Goal: Task Accomplishment & Management: Use online tool/utility

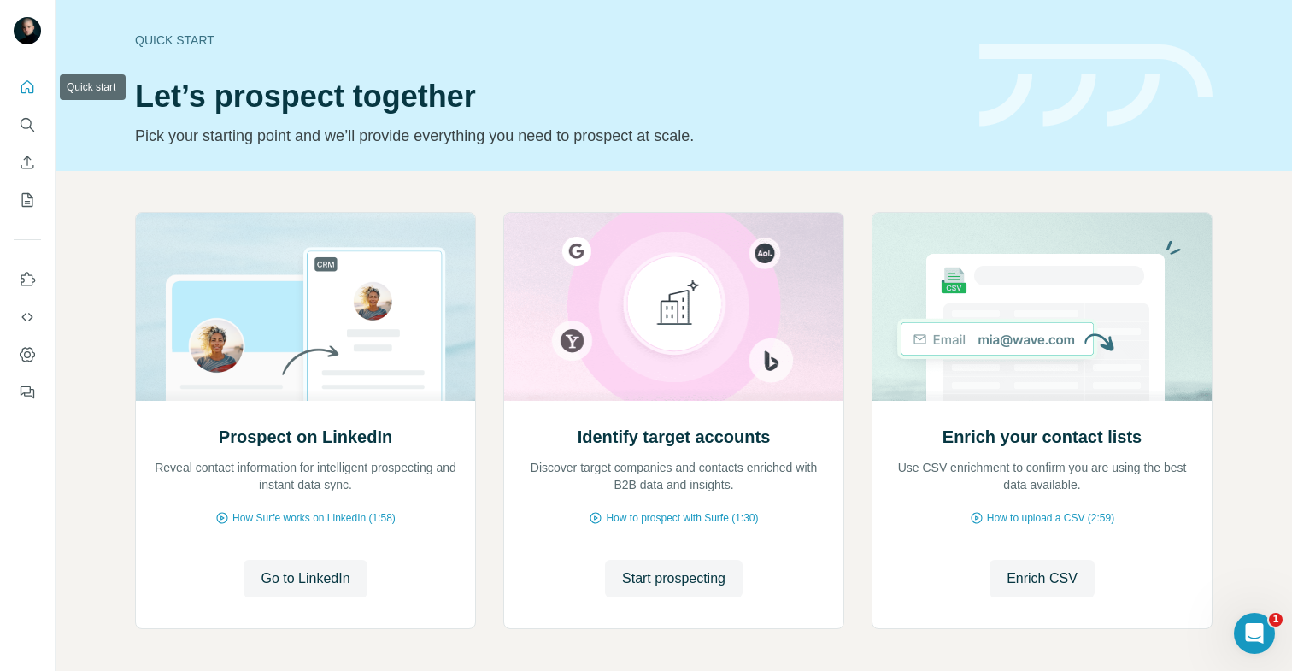
click at [28, 91] on icon "Quick start" at bounding box center [27, 86] width 13 height 13
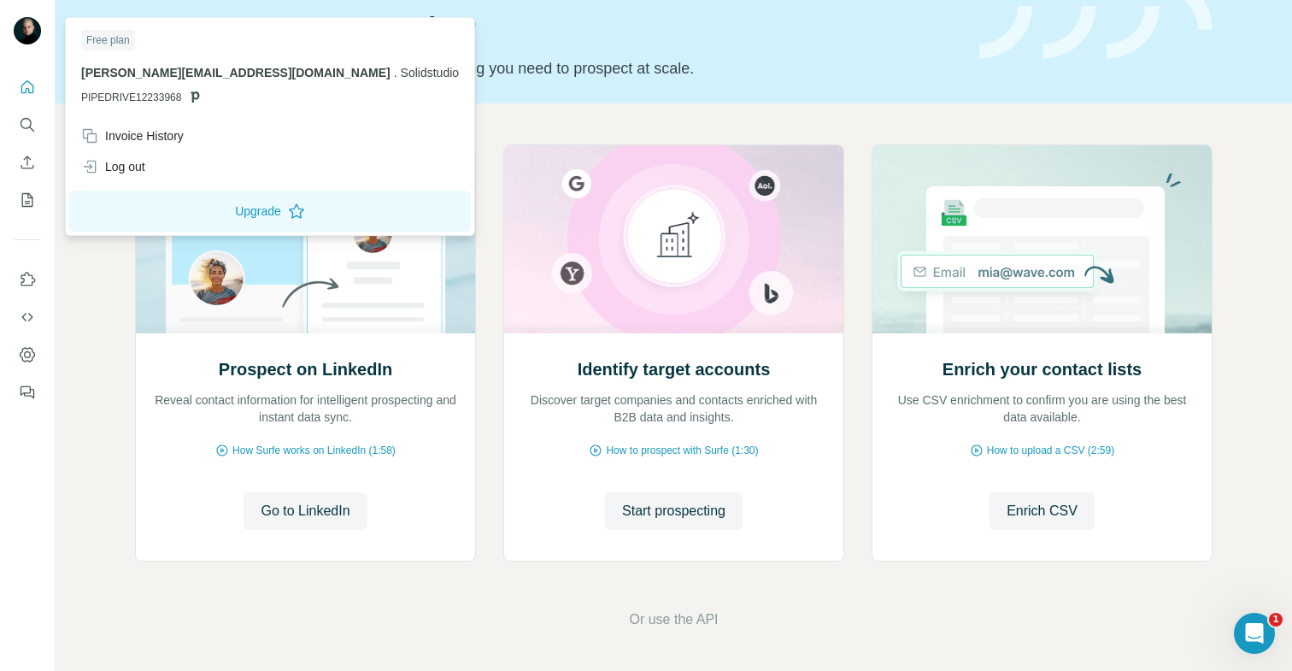
click at [23, 44] on img at bounding box center [27, 30] width 27 height 27
click at [44, 172] on div at bounding box center [27, 235] width 55 height 346
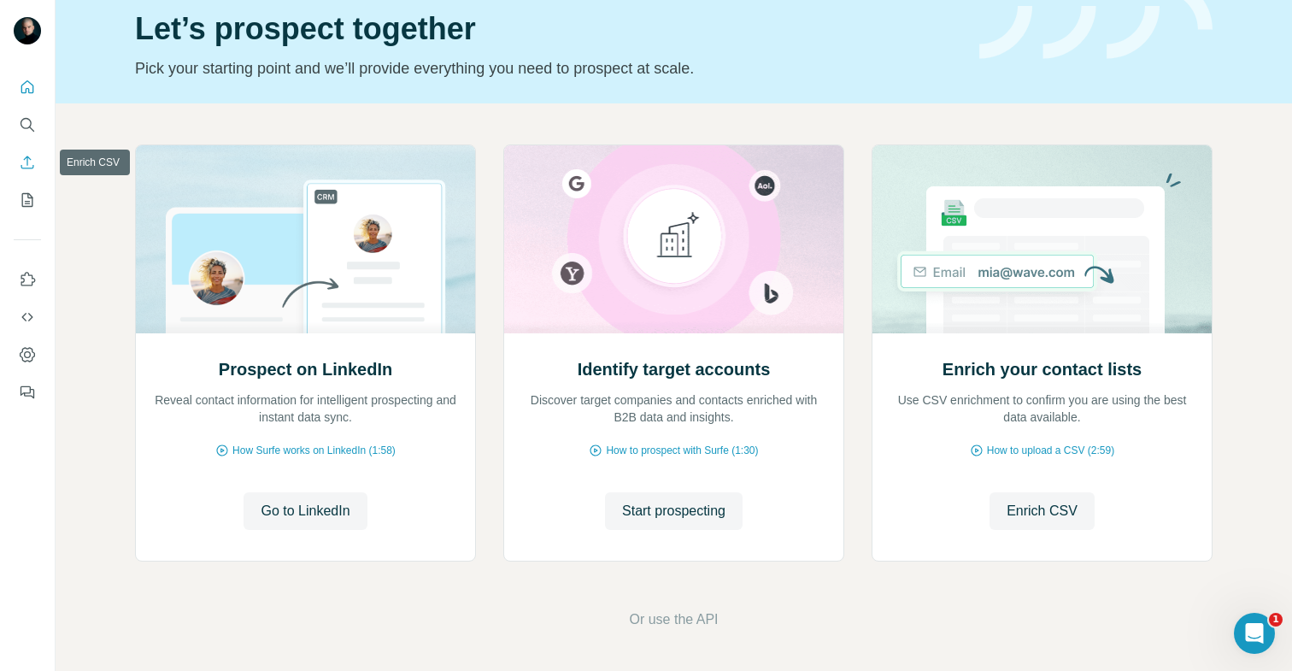
click at [37, 168] on button "Enrich CSV" at bounding box center [27, 162] width 27 height 31
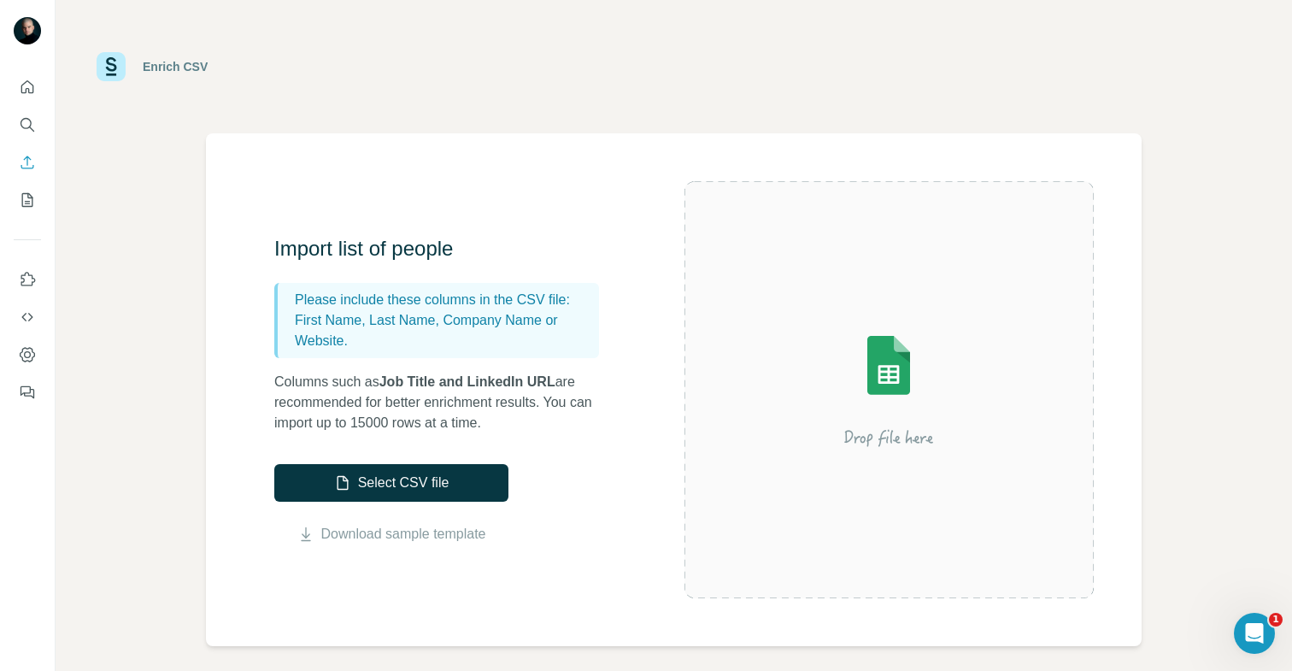
click at [169, 70] on div "Enrich CSV" at bounding box center [175, 66] width 65 height 17
click at [29, 197] on icon "My lists" at bounding box center [29, 198] width 9 height 11
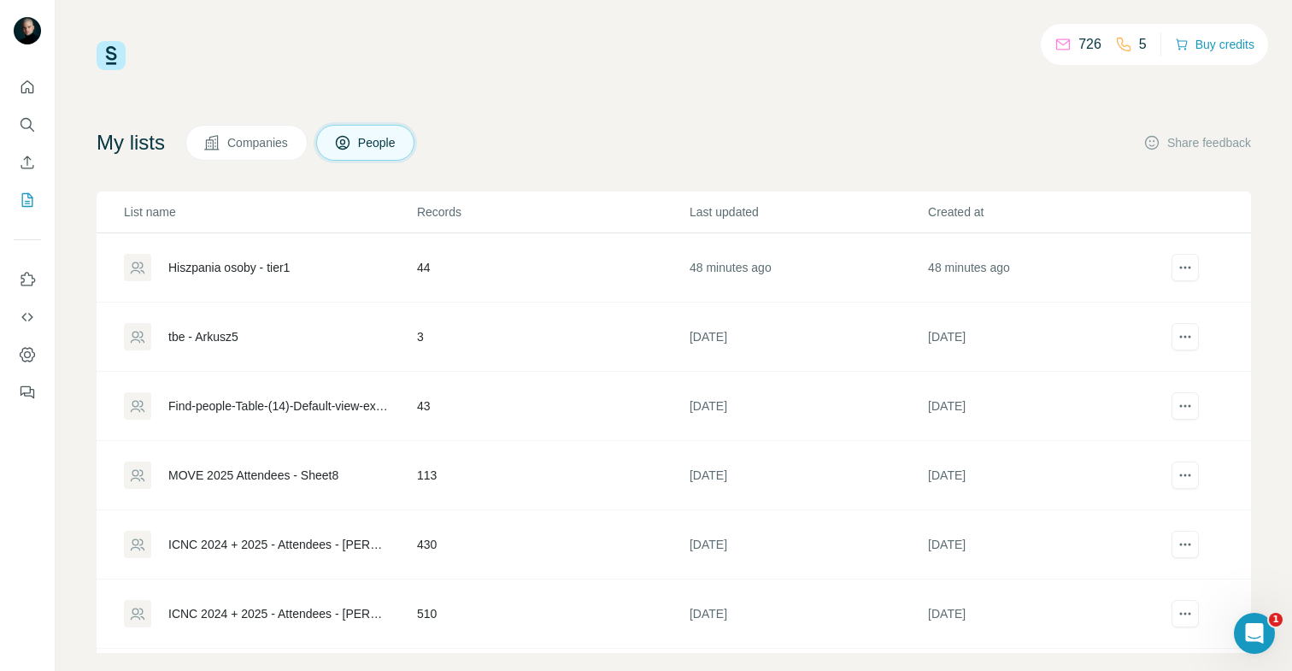
click at [253, 270] on div "Hiszpania osoby - tier1" at bounding box center [228, 267] width 121 height 17
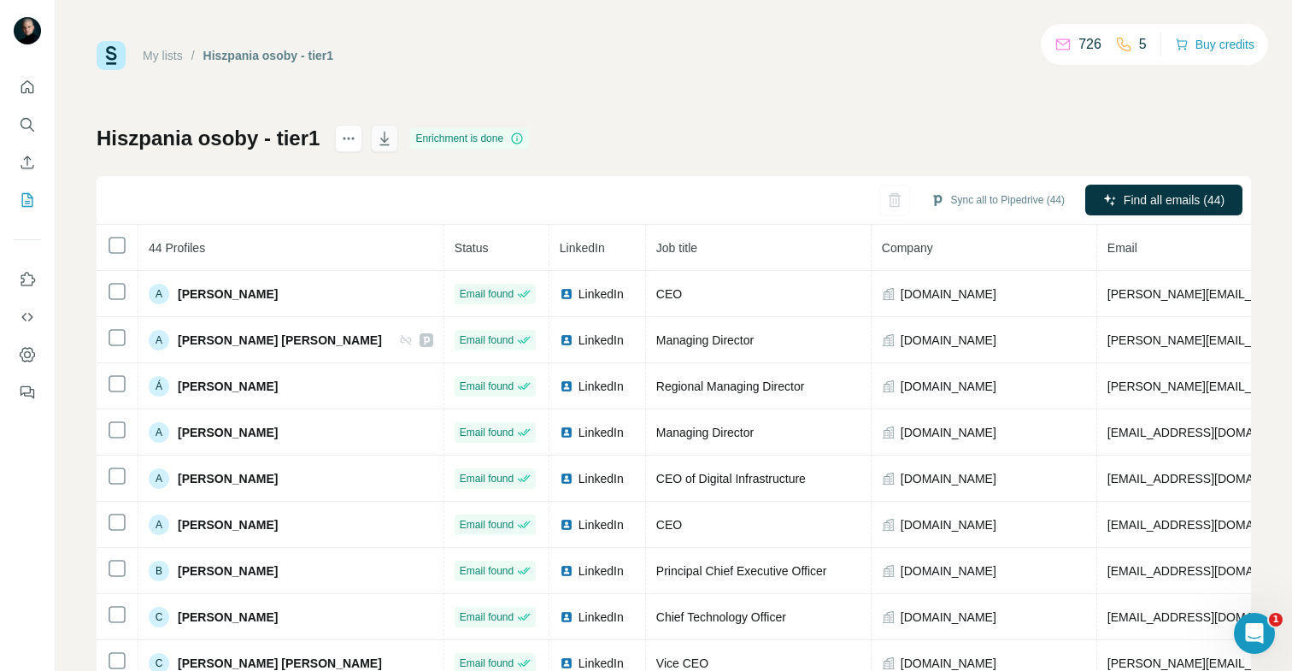
click at [382, 148] on button "button" at bounding box center [384, 138] width 27 height 27
